Goal: Complete application form

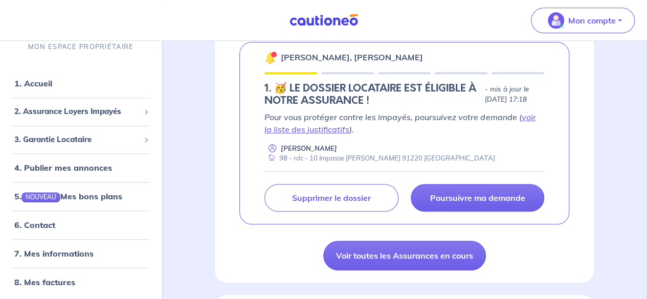
scroll to position [189, 0]
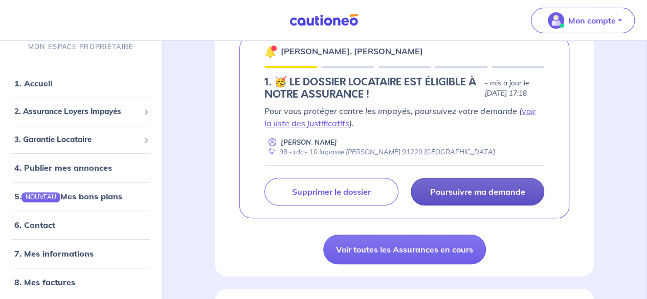
click at [472, 187] on p "Poursuivre ma demande" at bounding box center [477, 192] width 95 height 10
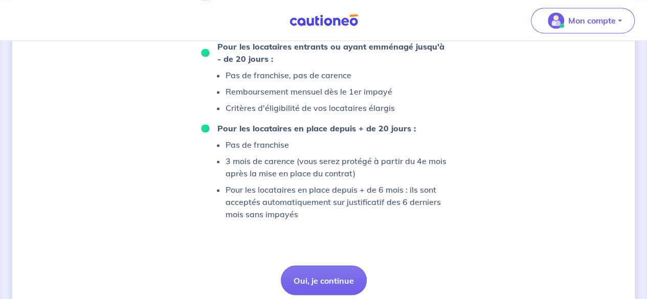
scroll to position [783, 0]
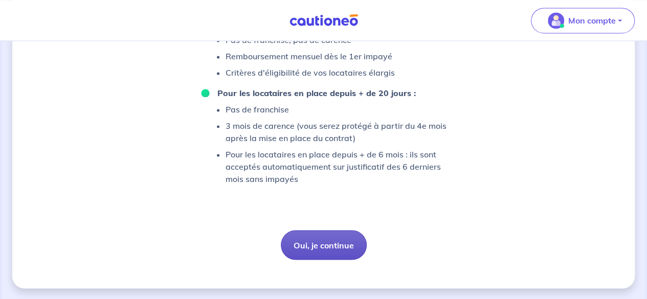
click at [335, 250] on button "Oui, je continue" at bounding box center [324, 245] width 86 height 30
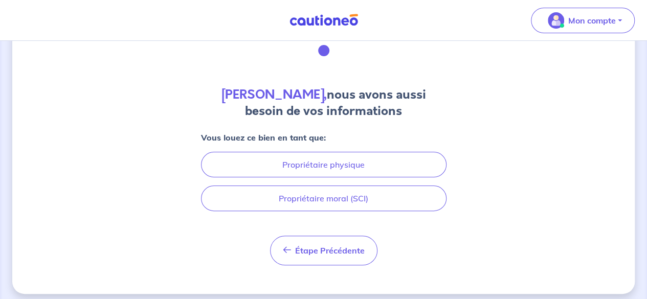
scroll to position [60, 0]
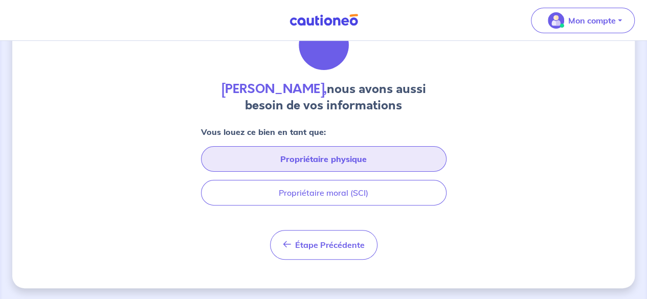
click at [360, 164] on button "Propriétaire physique" at bounding box center [324, 159] width 246 height 26
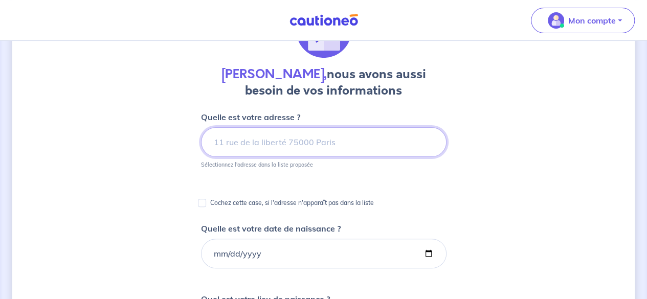
scroll to position [76, 0]
click at [306, 142] on input at bounding box center [324, 142] width 246 height 30
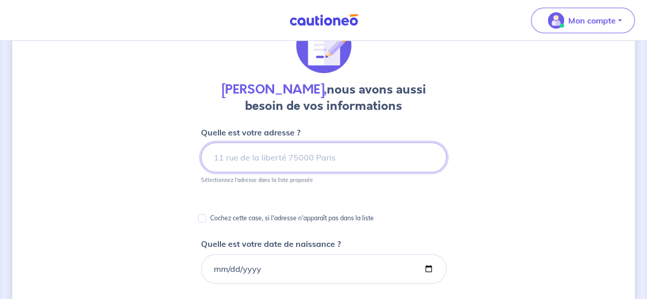
scroll to position [60, 0]
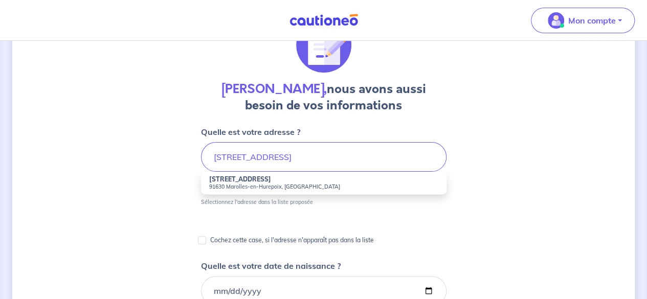
click at [286, 186] on small "91630 Marolles-en-Hurepoix, [GEOGRAPHIC_DATA]" at bounding box center [323, 186] width 229 height 7
type input "[STREET_ADDRESS]"
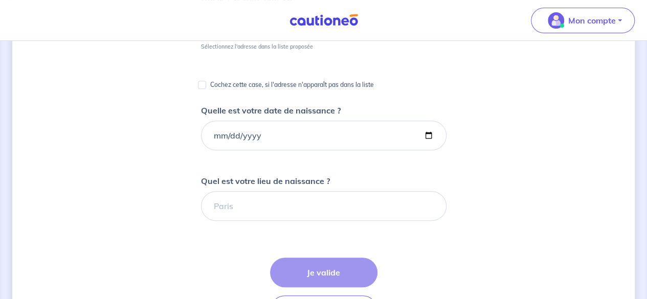
scroll to position [194, 0]
click at [450, 134] on div "[PERSON_NAME], nous avons aussi besoin de vos informations Quelle est votre adr…" at bounding box center [323, 190] width 623 height 662
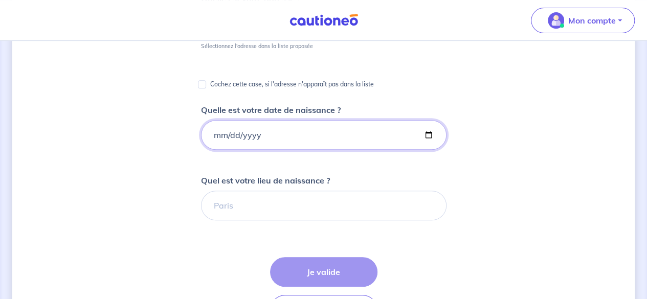
click at [281, 132] on input "Quelle est votre date de naissance ?" at bounding box center [324, 135] width 246 height 30
type input "[DATE]"
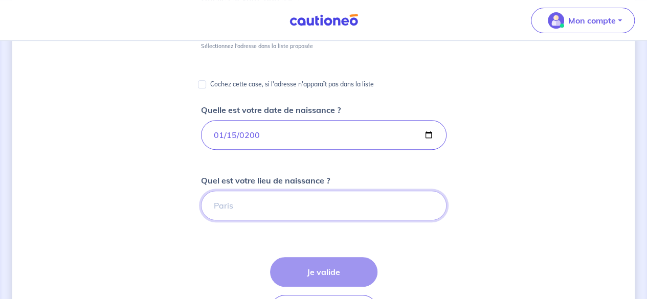
click at [270, 209] on input "Quel est votre lieu de naissance ?" at bounding box center [324, 206] width 246 height 30
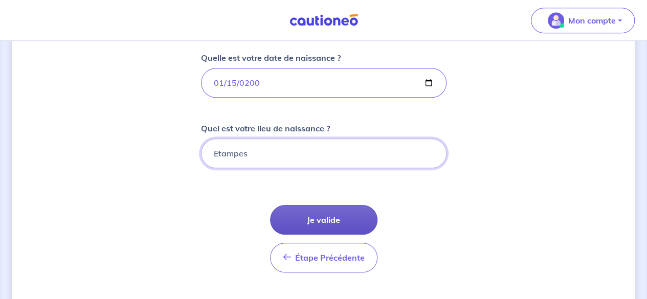
type input "Etampes"
click at [335, 220] on button "Je valide" at bounding box center [323, 220] width 107 height 30
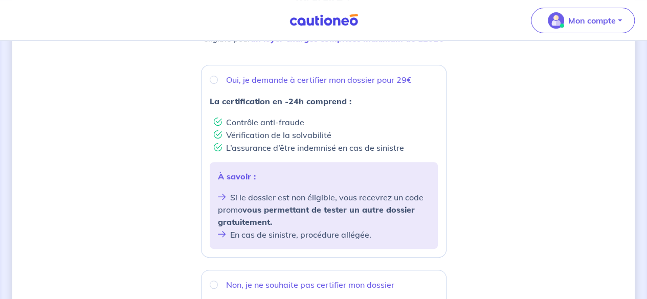
scroll to position [173, 0]
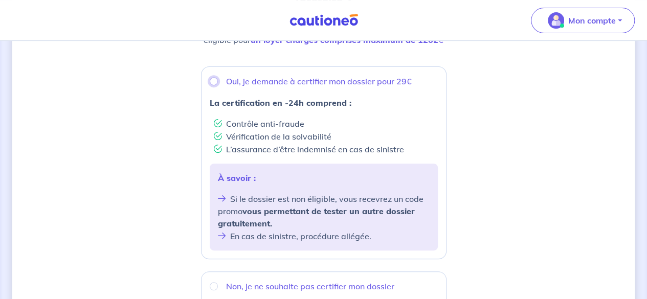
click at [211, 80] on input "Oui, je demande à certifier mon dossier pour 29€" at bounding box center [214, 81] width 8 height 8
radio input "true"
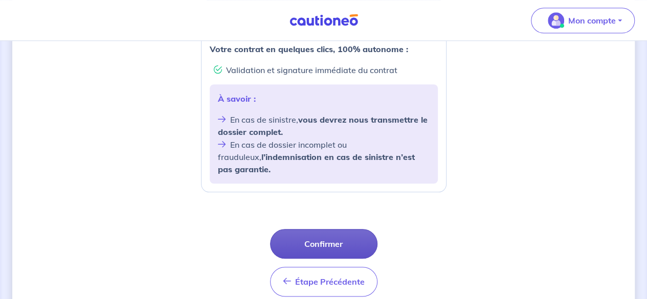
scroll to position [432, 0]
click at [330, 230] on button "Confirmer" at bounding box center [323, 244] width 107 height 30
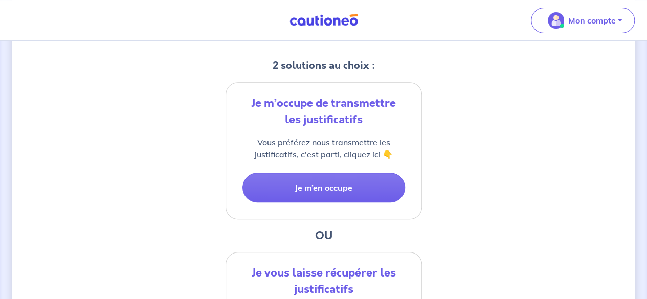
scroll to position [197, 0]
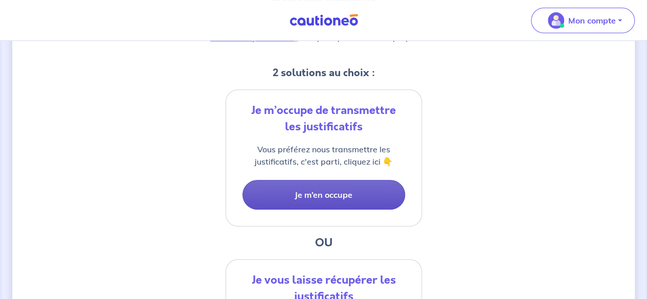
click at [336, 184] on button "Je m’en occupe" at bounding box center [324, 195] width 163 height 30
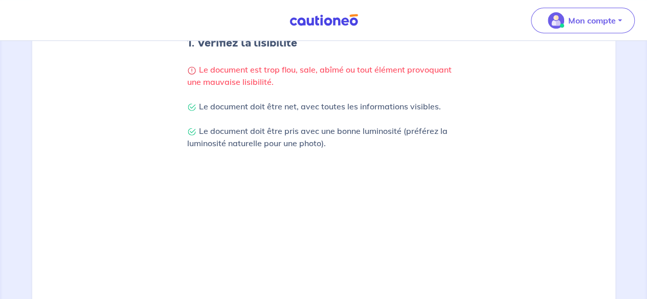
scroll to position [271, 0]
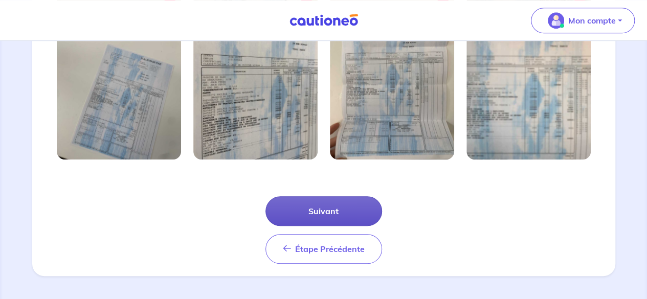
click at [331, 203] on button "Suivant" at bounding box center [324, 212] width 117 height 30
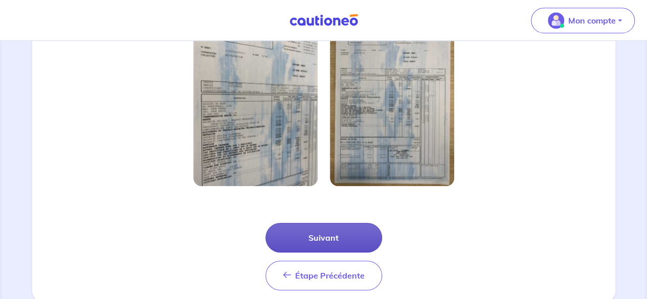
scroll to position [326, 0]
click at [332, 227] on button "Suivant" at bounding box center [324, 238] width 117 height 30
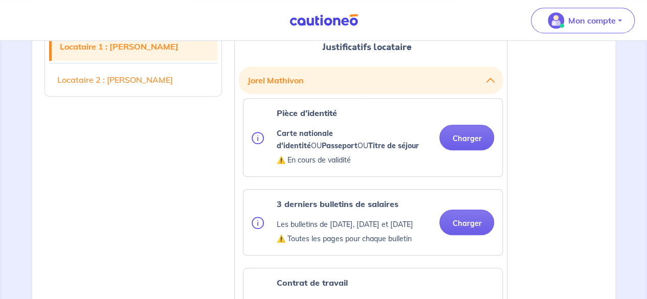
scroll to position [279, 0]
click at [477, 141] on button "Charger" at bounding box center [467, 138] width 55 height 26
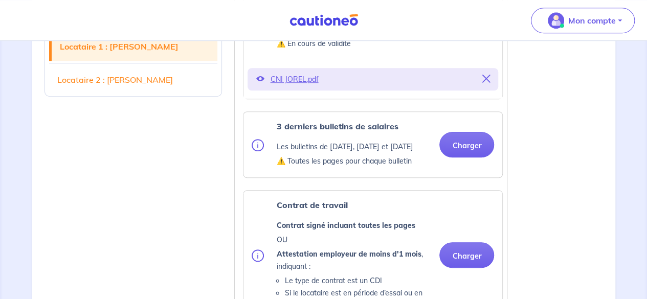
scroll to position [395, 0]
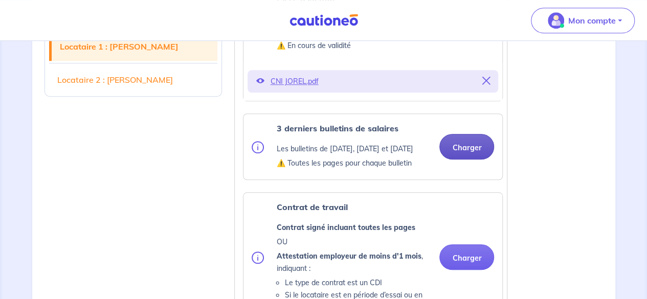
click at [457, 148] on button "Charger" at bounding box center [467, 147] width 55 height 26
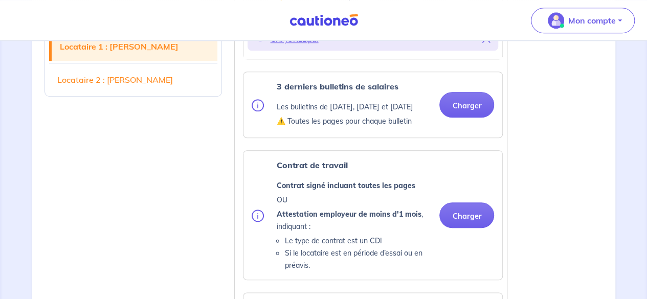
scroll to position [437, 0]
click at [458, 117] on button "Charger" at bounding box center [467, 105] width 55 height 26
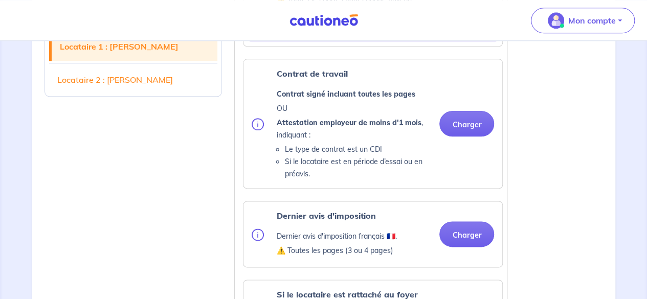
scroll to position [558, 0]
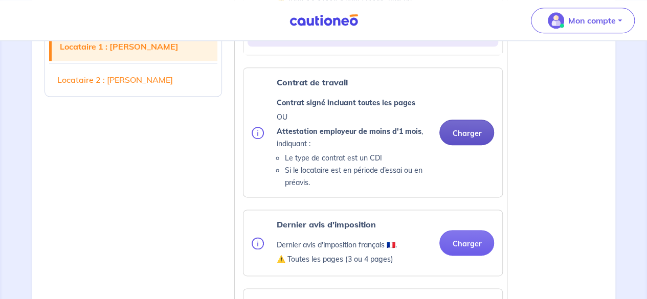
click at [471, 143] on button "Charger" at bounding box center [467, 133] width 55 height 26
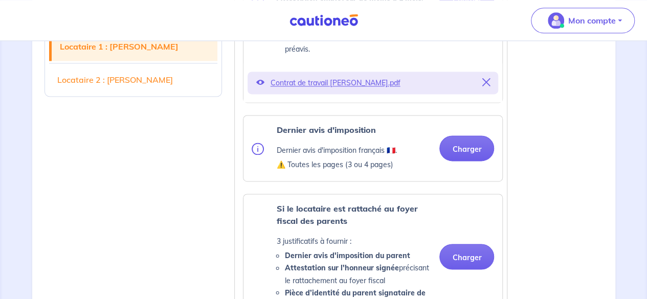
scroll to position [694, 0]
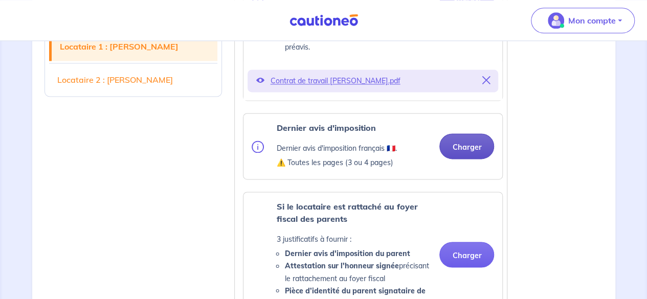
click at [445, 148] on button "Charger" at bounding box center [467, 147] width 55 height 26
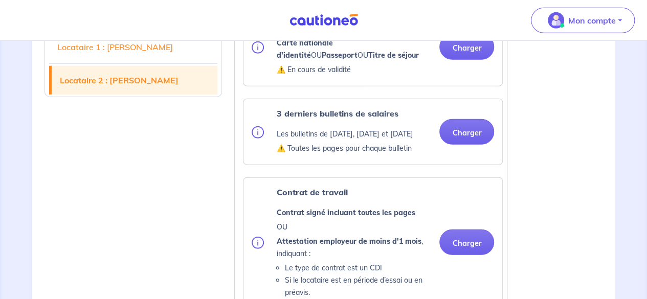
scroll to position [1372, 0]
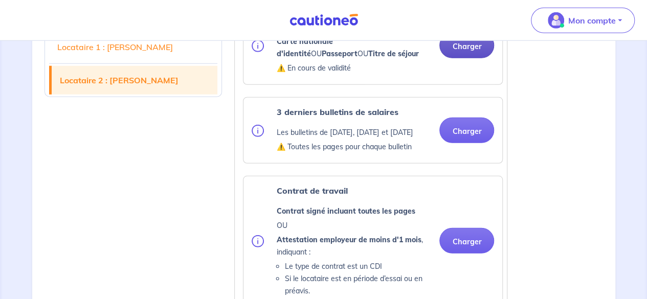
click at [473, 58] on button "Charger" at bounding box center [467, 46] width 55 height 26
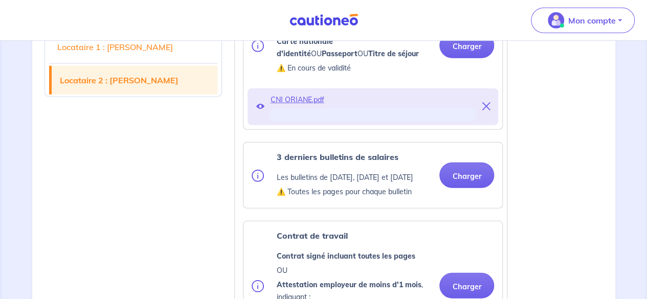
scroll to position [1412, 0]
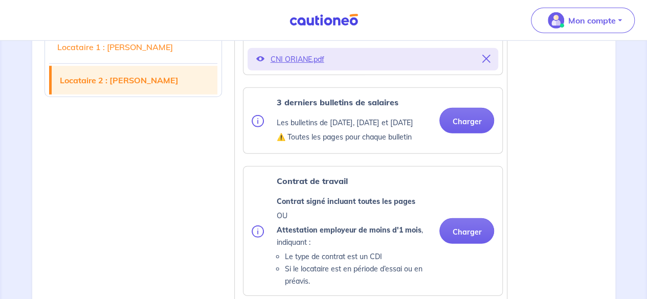
click at [464, 145] on div "3 derniers bulletins de salaires Les bulletins de [DATE], [DATE] et [DATE] ⚠️ T…" at bounding box center [373, 120] width 243 height 49
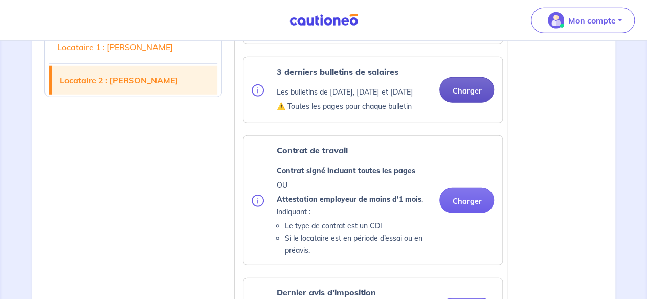
click at [467, 115] on div "3 derniers bulletins de salaires Les bulletins de [DATE], [DATE] et [DATE] ⚠️ T…" at bounding box center [373, 90] width 243 height 49
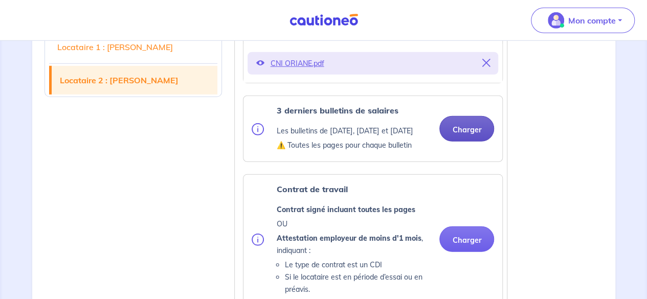
click at [474, 142] on button "Charger" at bounding box center [467, 129] width 55 height 26
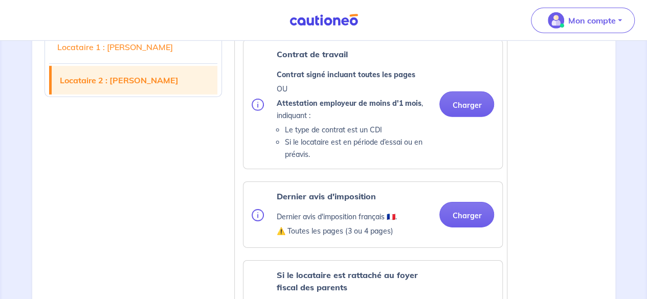
scroll to position [1549, 0]
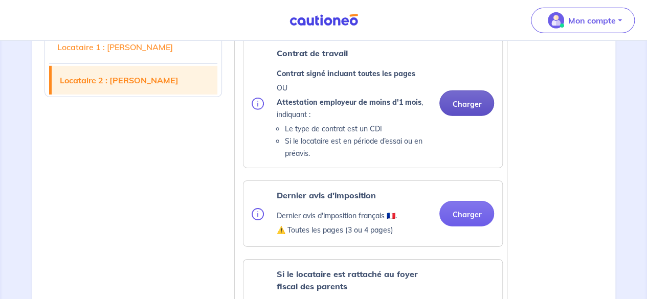
click at [472, 116] on button "Charger" at bounding box center [467, 104] width 55 height 26
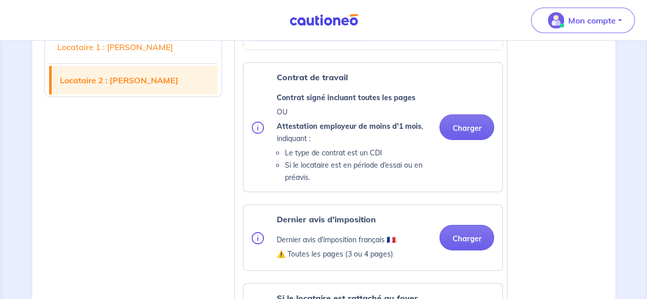
scroll to position [1571, 0]
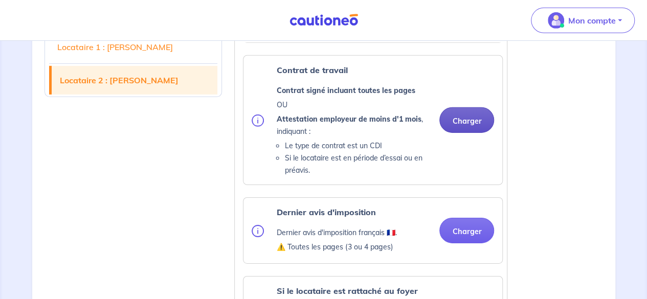
click at [463, 133] on button "Charger" at bounding box center [467, 120] width 55 height 26
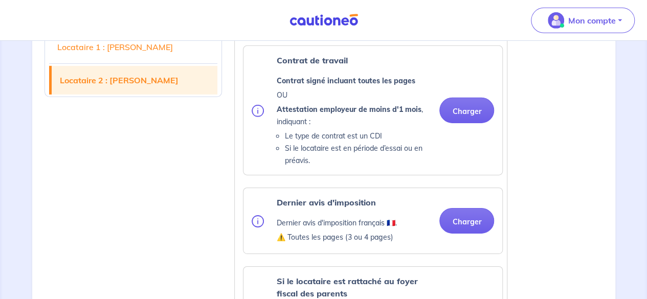
scroll to position [1575, 0]
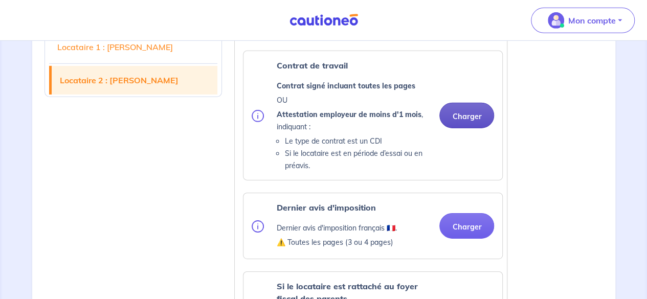
click at [462, 128] on button "Charger" at bounding box center [467, 116] width 55 height 26
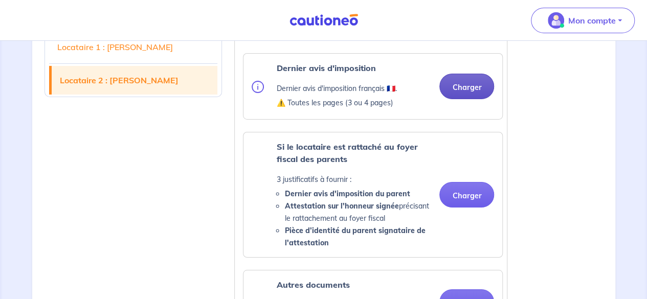
scroll to position [1746, 0]
click at [456, 99] on button "Charger" at bounding box center [467, 86] width 55 height 26
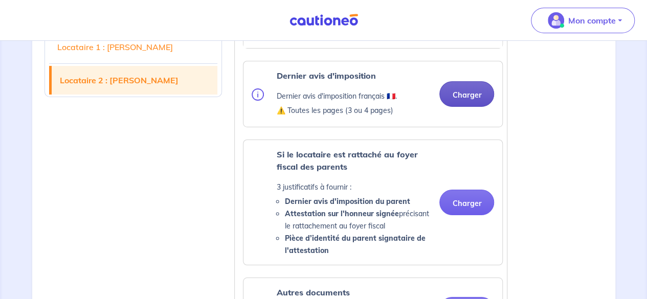
click at [474, 107] on button "Charger" at bounding box center [467, 94] width 55 height 26
click at [482, 107] on button "Charger" at bounding box center [467, 94] width 55 height 26
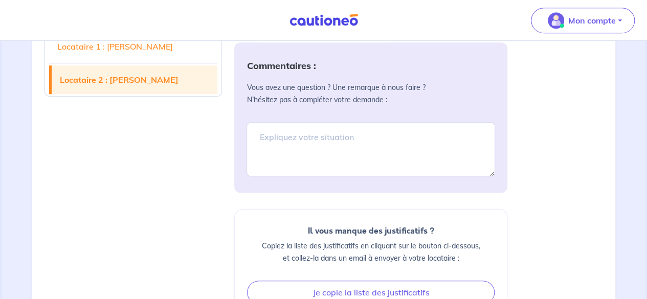
scroll to position [2269, 0]
click at [353, 170] on textarea at bounding box center [371, 149] width 249 height 54
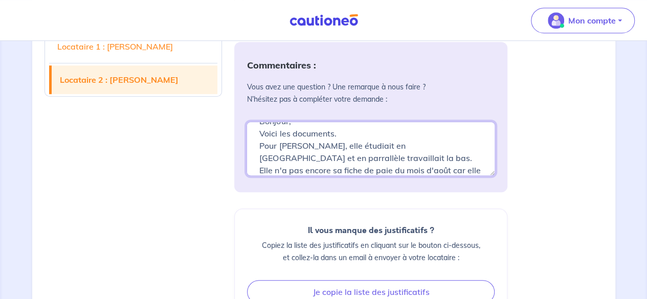
scroll to position [28, 0]
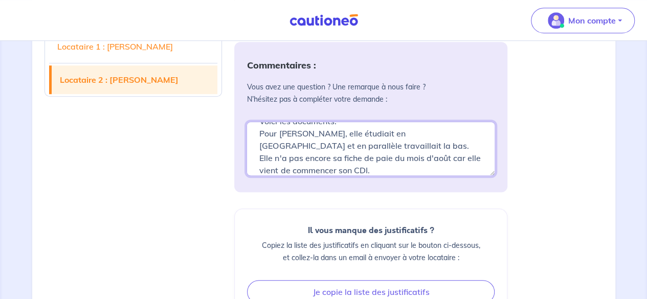
click at [309, 176] on textarea "Bonjour, Voici les documents. Pour [PERSON_NAME], elle étudiait en [GEOGRAPHIC_…" at bounding box center [371, 149] width 249 height 54
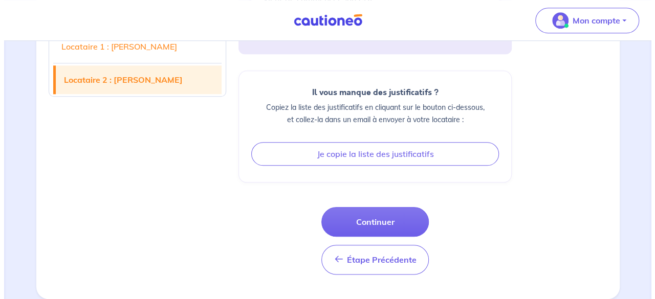
scroll to position [2425, 0]
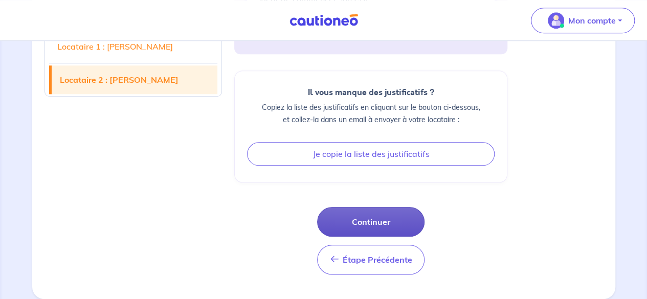
type textarea "Bonjour, Voici les documents. Pour [PERSON_NAME], elle étudiait en [GEOGRAPHIC_…"
click at [373, 213] on button "Continuer" at bounding box center [370, 222] width 107 height 30
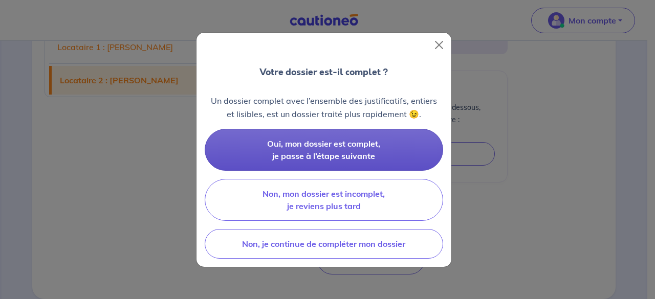
click at [400, 156] on button "Oui, mon dossier est complet, je passe à l’étape suivante" at bounding box center [324, 150] width 238 height 42
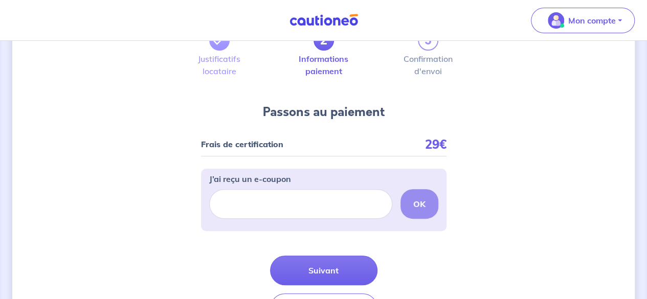
scroll to position [63, 0]
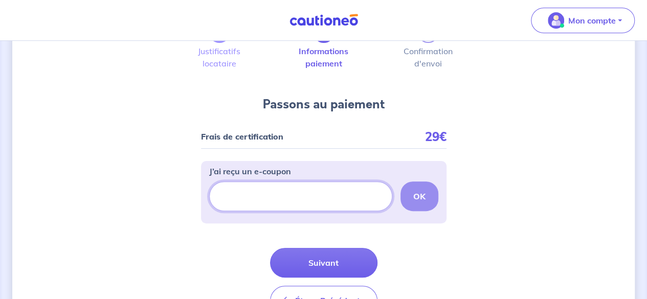
click at [327, 189] on input "J’ai reçu un e-coupon" at bounding box center [300, 197] width 183 height 30
click at [301, 200] on input "J’ai reçu un e-coupon" at bounding box center [300, 197] width 183 height 30
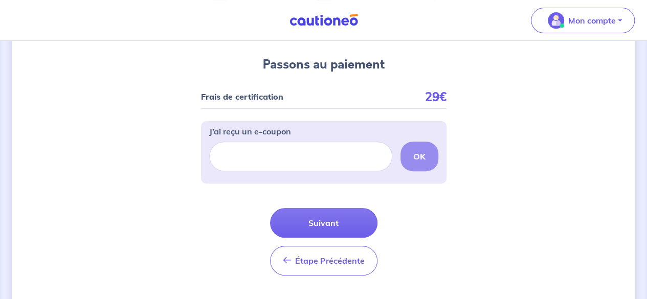
scroll to position [107, 0]
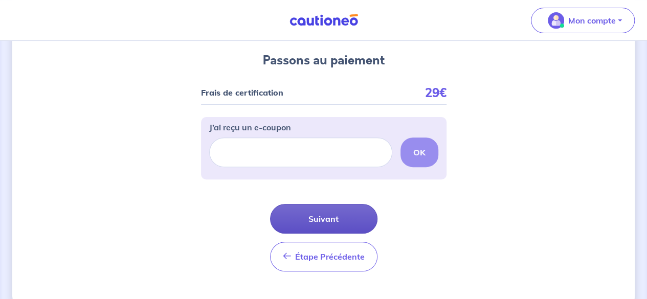
click at [332, 215] on button "Suivant" at bounding box center [323, 219] width 107 height 30
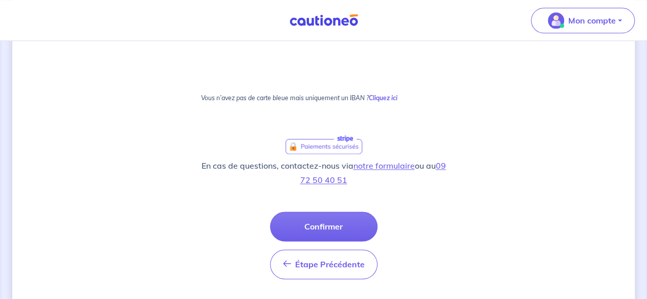
scroll to position [660, 0]
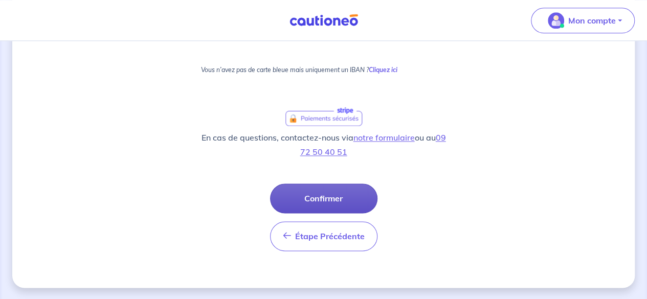
click at [339, 193] on button "Confirmer" at bounding box center [323, 199] width 107 height 30
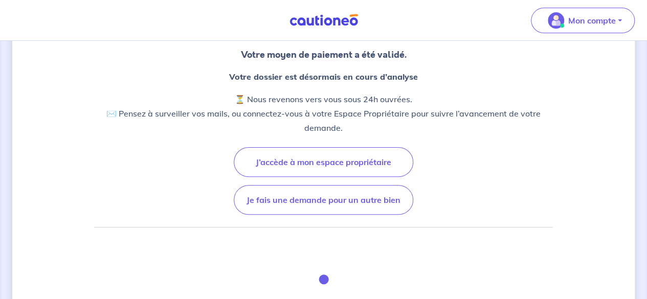
scroll to position [92, 0]
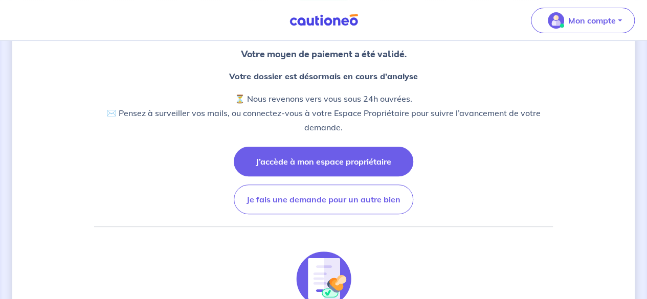
click at [342, 156] on button "J’accède à mon espace propriétaire" at bounding box center [324, 162] width 180 height 30
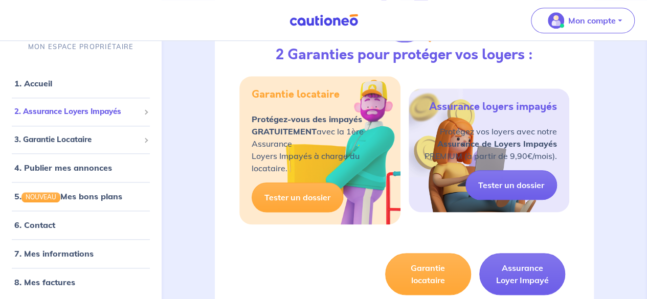
click at [87, 109] on span "2. Assurance Loyers Impayés" at bounding box center [76, 112] width 125 height 12
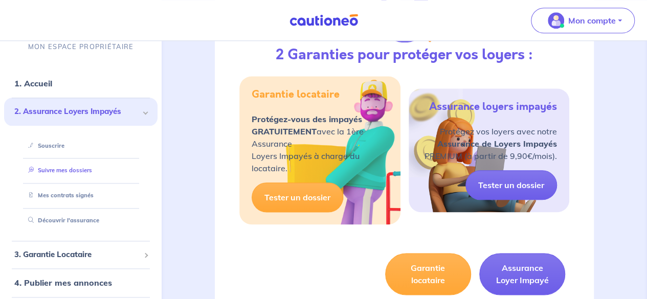
click at [70, 170] on link "Suivre mes dossiers" at bounding box center [58, 170] width 68 height 7
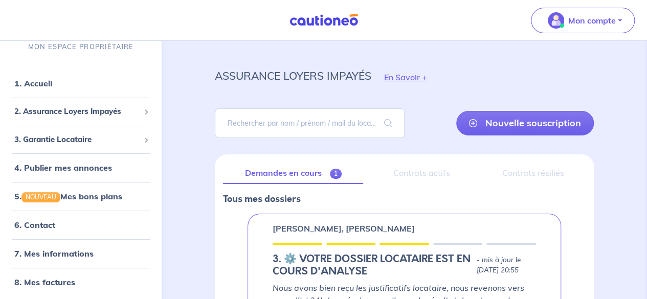
scroll to position [7, 0]
